Goal: Transaction & Acquisition: Purchase product/service

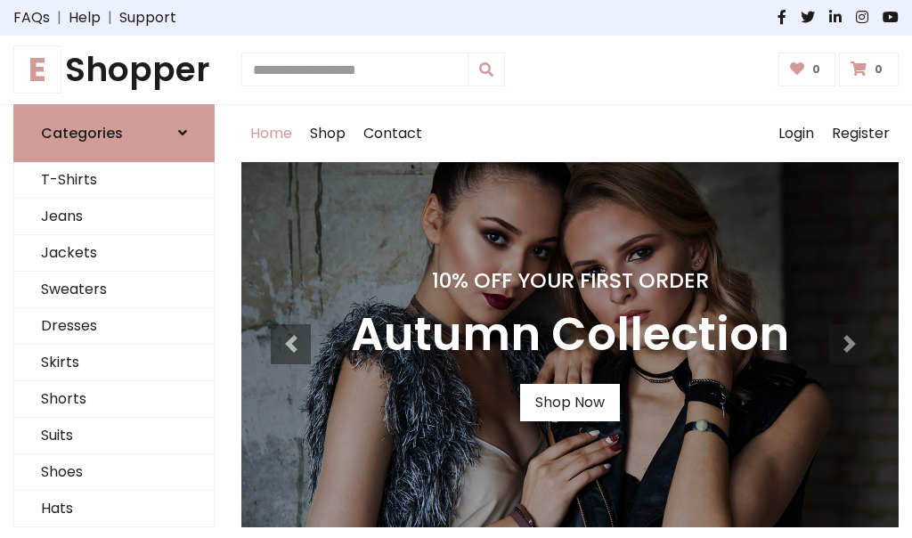
click at [456, 269] on h4 "10% Off Your First Order" at bounding box center [570, 280] width 438 height 25
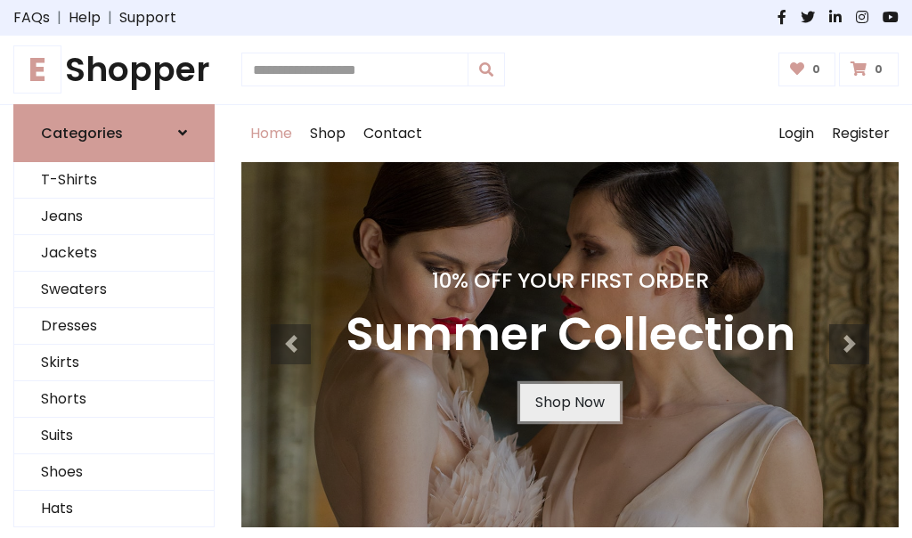
click at [569, 401] on link "Shop Now" at bounding box center [570, 402] width 100 height 37
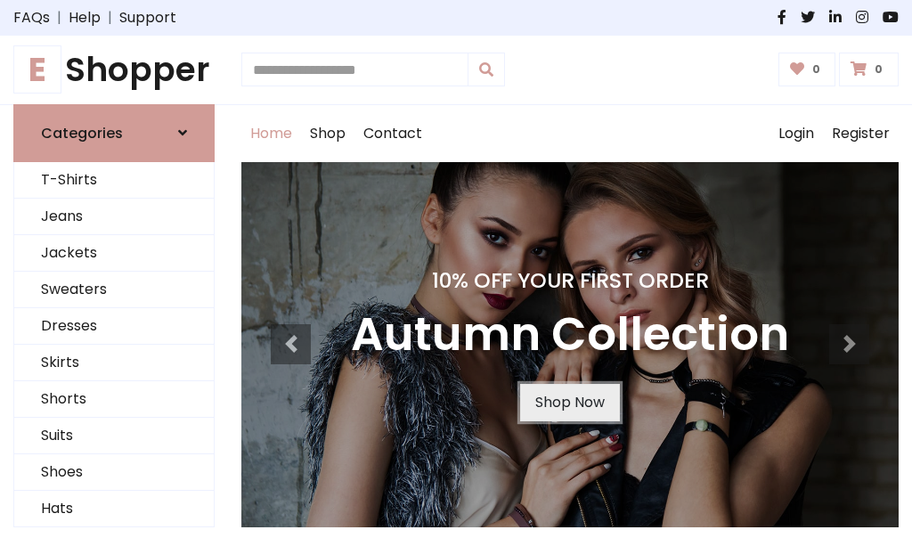
click at [569, 401] on link "Shop Now" at bounding box center [570, 402] width 100 height 37
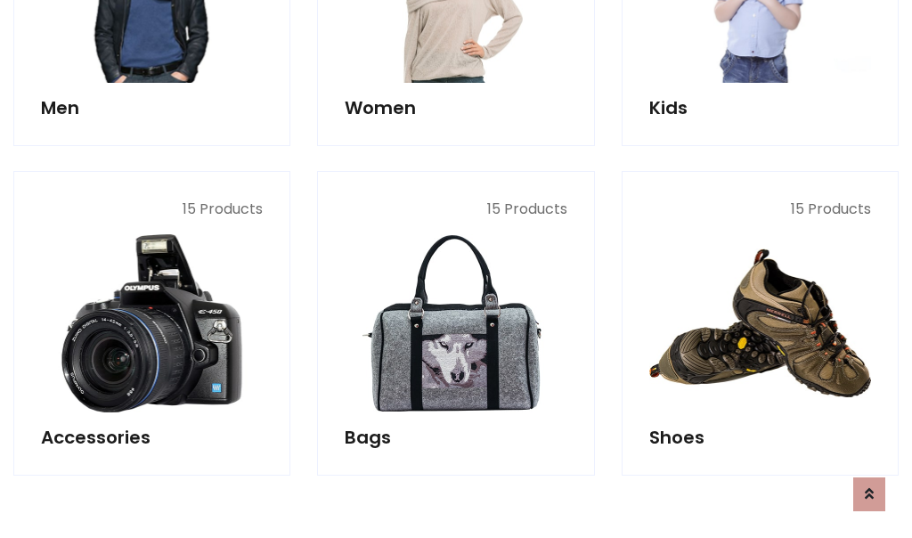
scroll to position [1775, 0]
